Goal: Check status

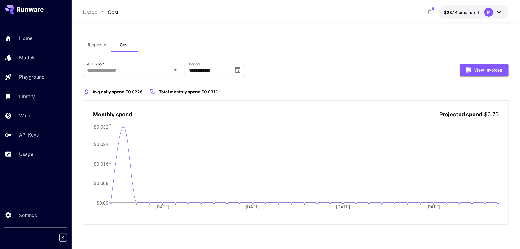
click at [291, 69] on div "**********" at bounding box center [296, 70] width 426 height 12
click at [321, 69] on div "**********" at bounding box center [296, 70] width 426 height 12
